Goal: Task Accomplishment & Management: Complete application form

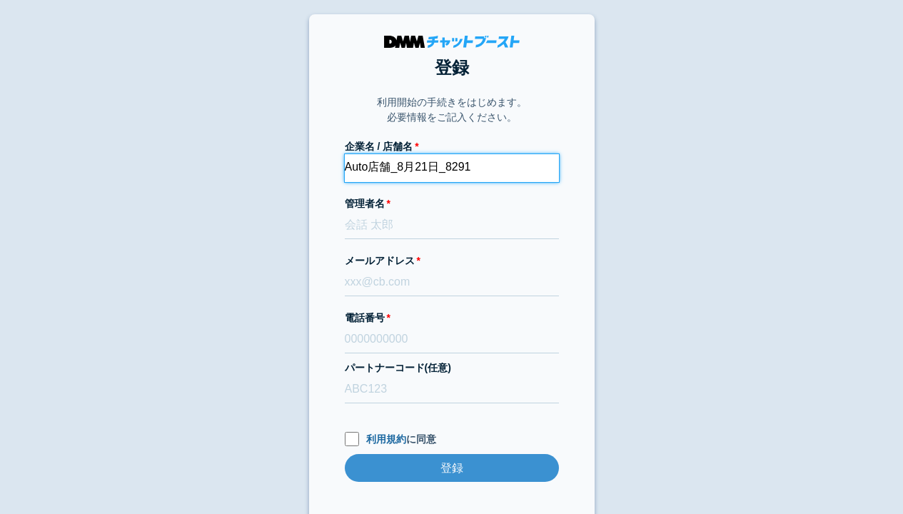
type input "Auto店舗_8月21日_8291"
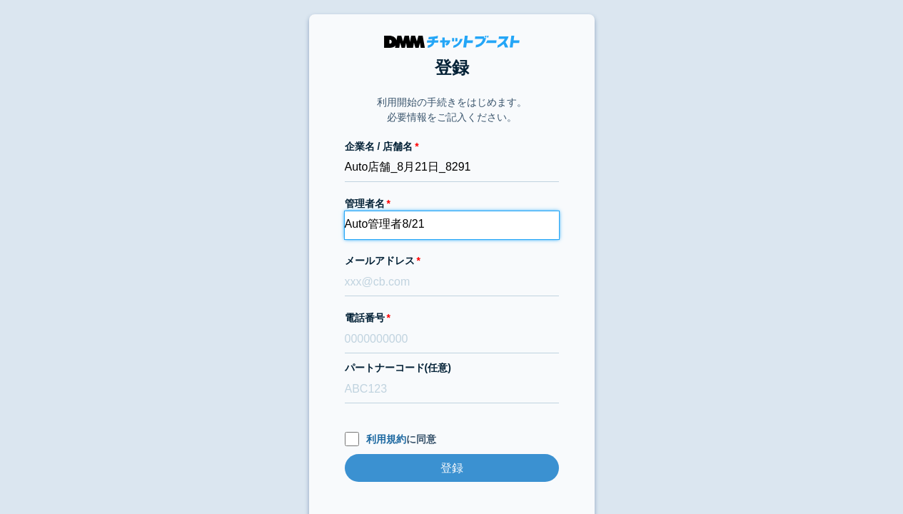
type input "Auto管理者8/21"
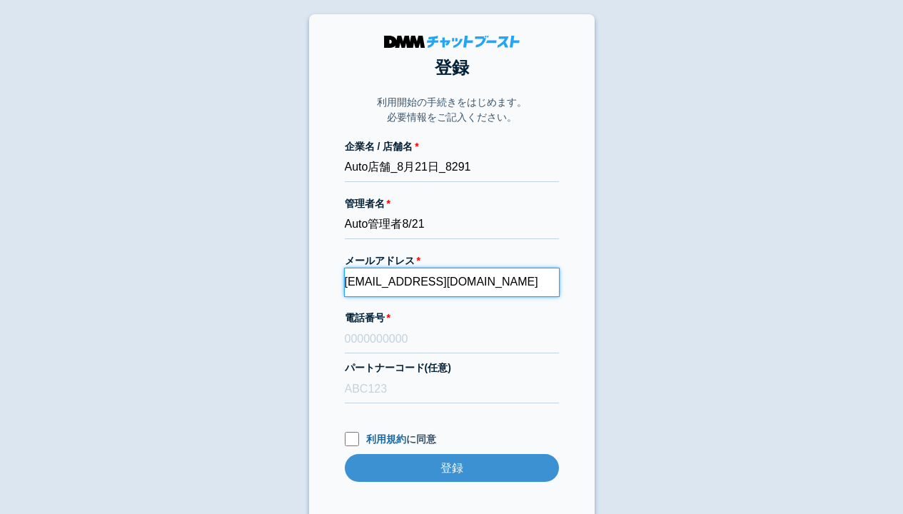
type input "bst-qa+20250821090341@kcgrp.jp"
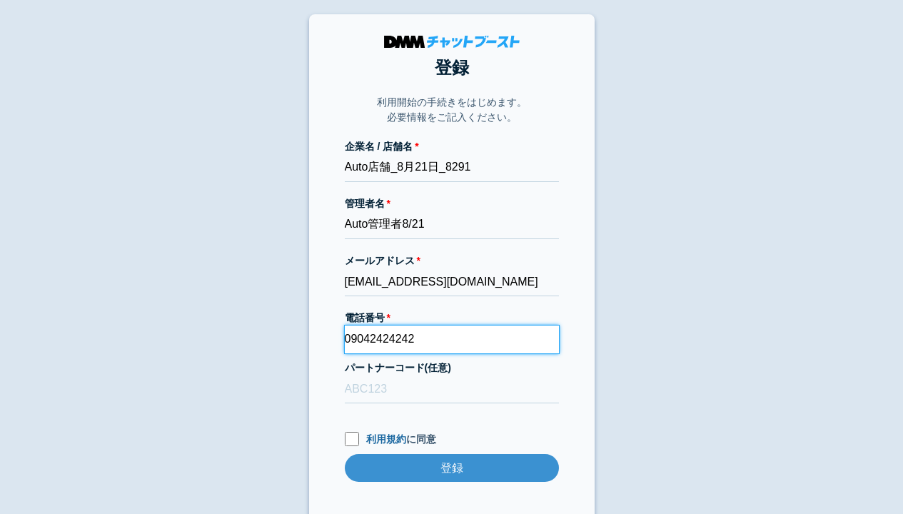
type input "09042424242"
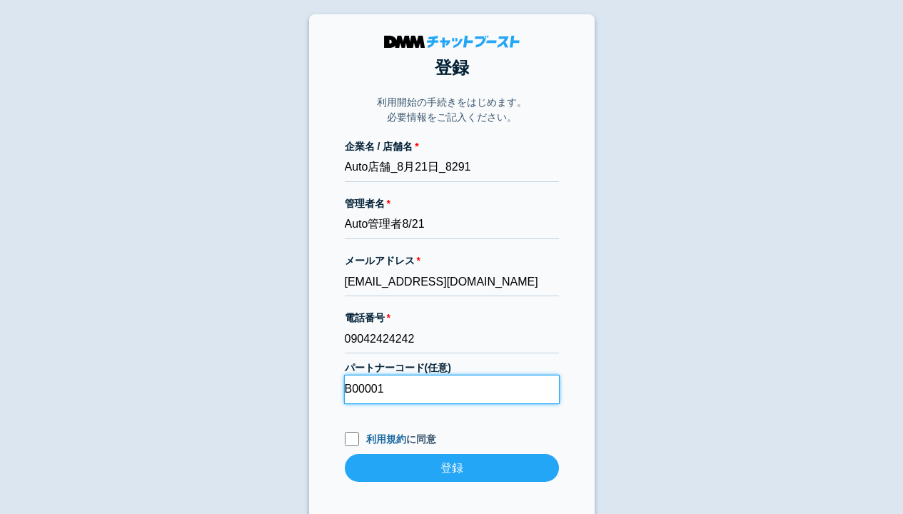
type input "B00001"
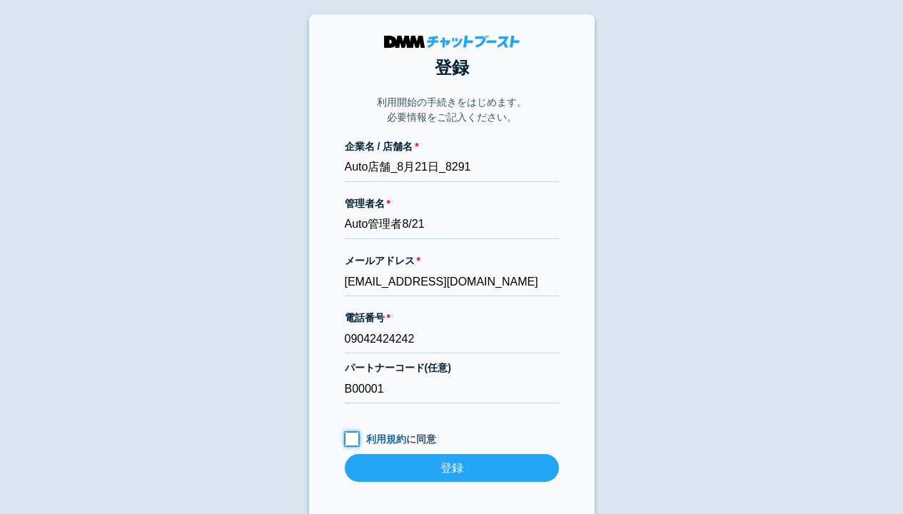
click at [351, 440] on input "利用規約 に同意" at bounding box center [352, 439] width 14 height 14
checkbox input "true"
click at [451, 469] on input "登録" at bounding box center [452, 468] width 214 height 28
